Goal: Communication & Community: Participate in discussion

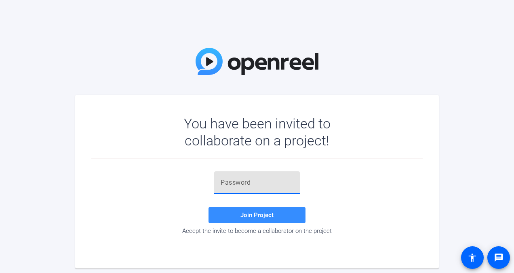
click at [236, 186] on input "text" at bounding box center [257, 183] width 73 height 10
type input "e'NViy"
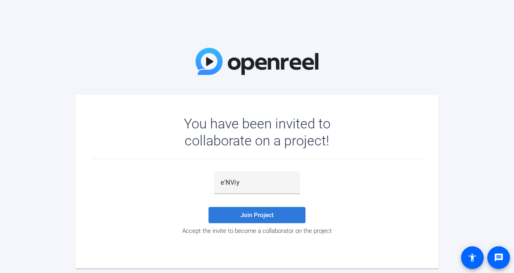
click at [245, 212] on span "Join Project" at bounding box center [257, 214] width 33 height 7
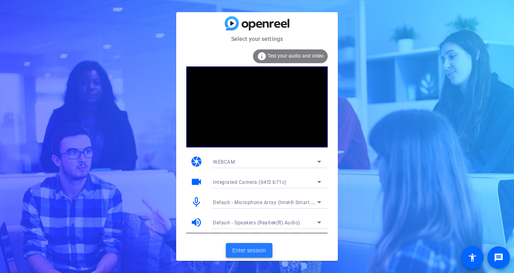
click at [257, 248] on span "Enter session" at bounding box center [250, 250] width 34 height 8
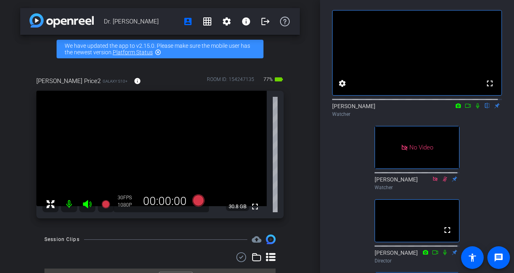
scroll to position [32, 0]
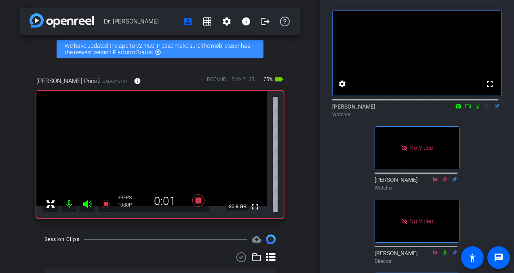
click at [476, 109] on icon at bounding box center [477, 106] width 3 height 5
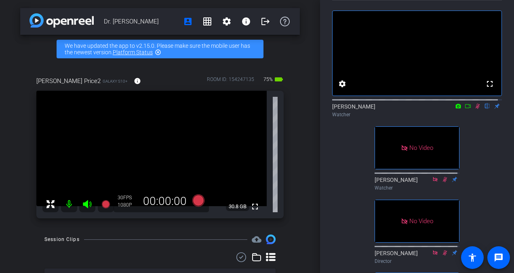
click at [476, 109] on icon at bounding box center [478, 106] width 4 height 5
click at [475, 109] on icon at bounding box center [478, 106] width 6 height 6
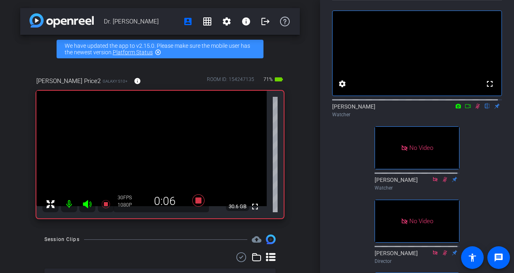
click at [484, 134] on div "fullscreen settings [PERSON_NAME] flip Watcher No Video [PERSON_NAME] Watcher N…" at bounding box center [417, 206] width 170 height 413
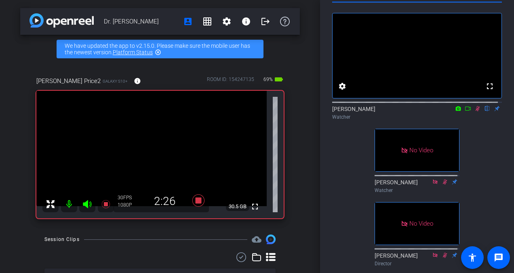
scroll to position [0, 0]
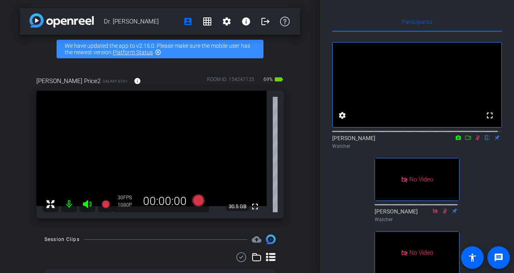
click at [475, 140] on icon at bounding box center [478, 138] width 6 height 6
